Goal: Navigation & Orientation: Find specific page/section

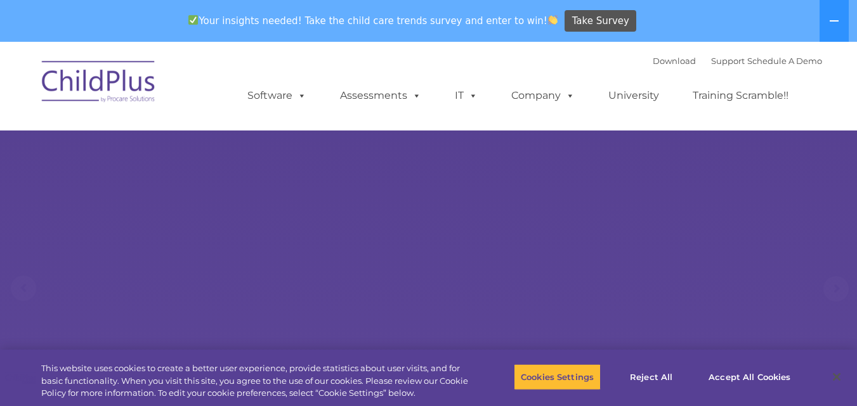
select select "MEDIUM"
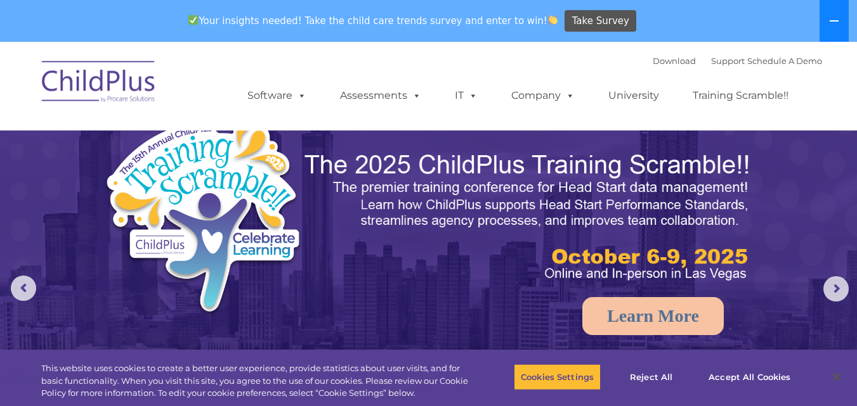
click at [831, 16] on icon at bounding box center [834, 21] width 10 height 10
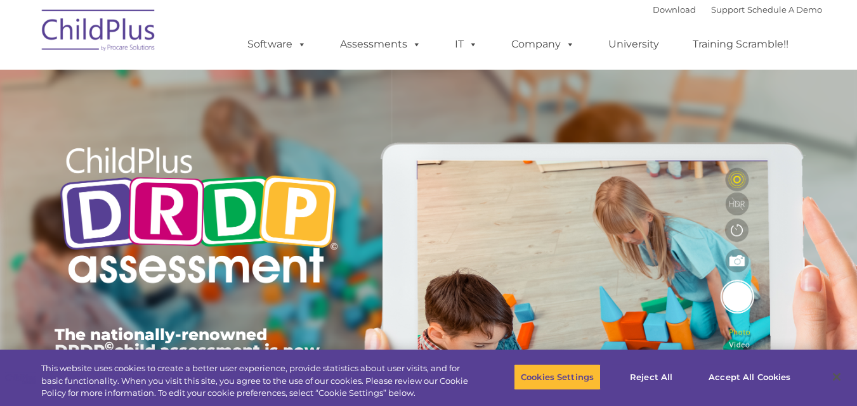
type input ""
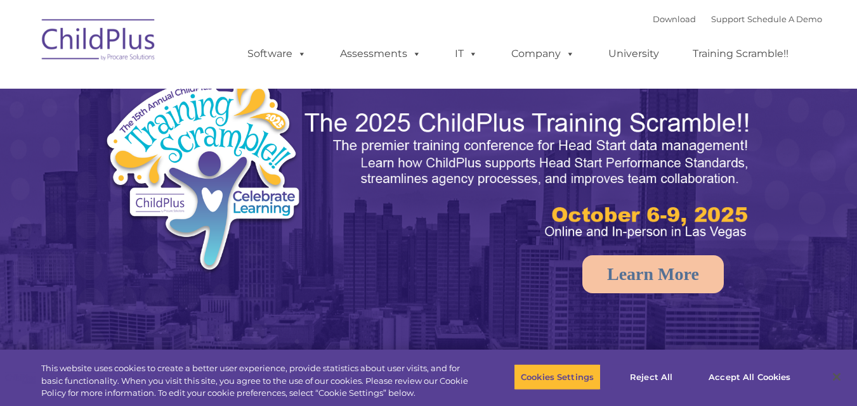
select select "MEDIUM"
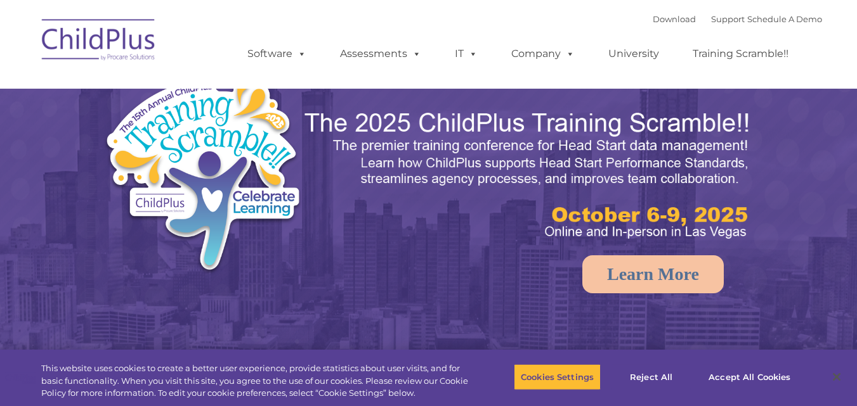
select select "MEDIUM"
